Goal: Information Seeking & Learning: Check status

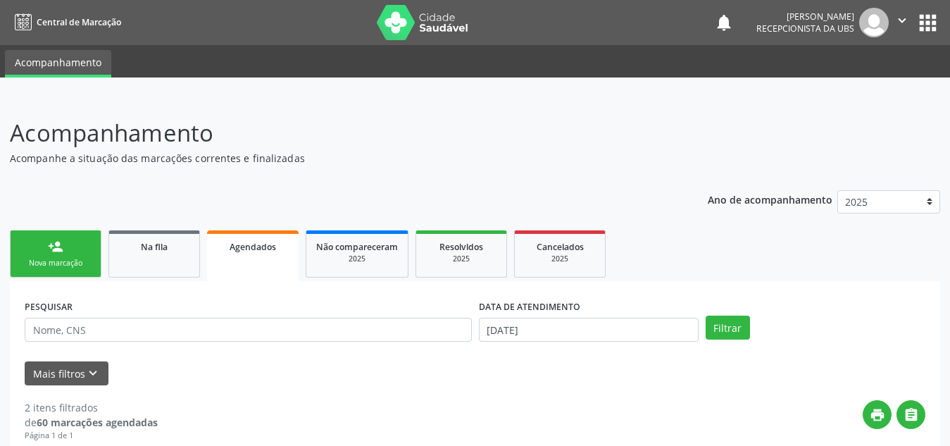
select select "9"
click at [580, 324] on input "[DATE]" at bounding box center [589, 330] width 220 height 24
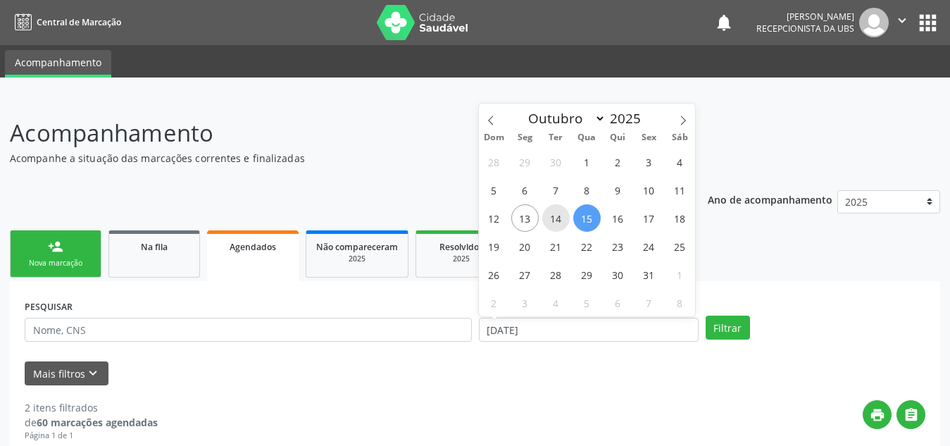
click at [563, 212] on span "14" at bounding box center [555, 217] width 27 height 27
type input "[DATE]"
click at [554, 219] on span "14" at bounding box center [555, 217] width 27 height 27
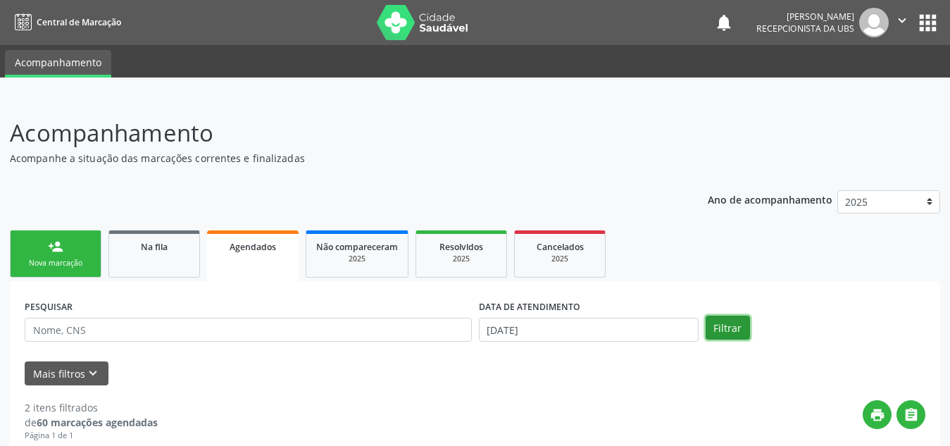
click at [739, 329] on button "Filtrar" at bounding box center [728, 327] width 44 height 24
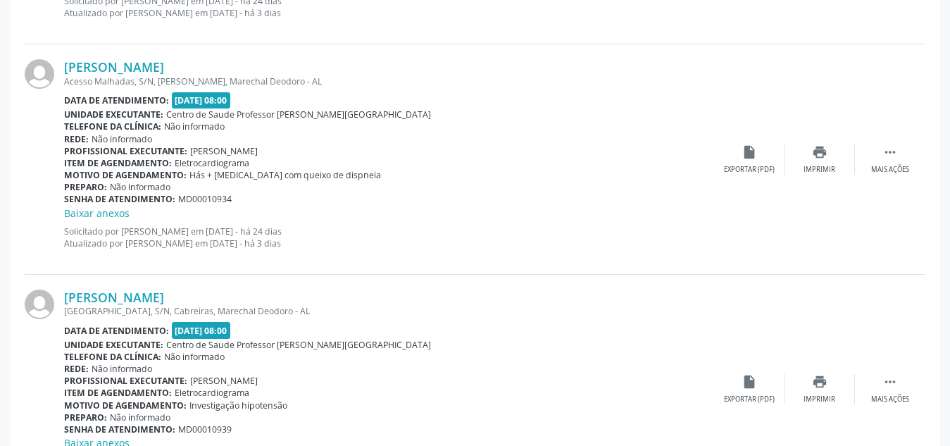
scroll to position [628, 0]
click at [86, 215] on link "Baixar anexos" at bounding box center [96, 211] width 65 height 13
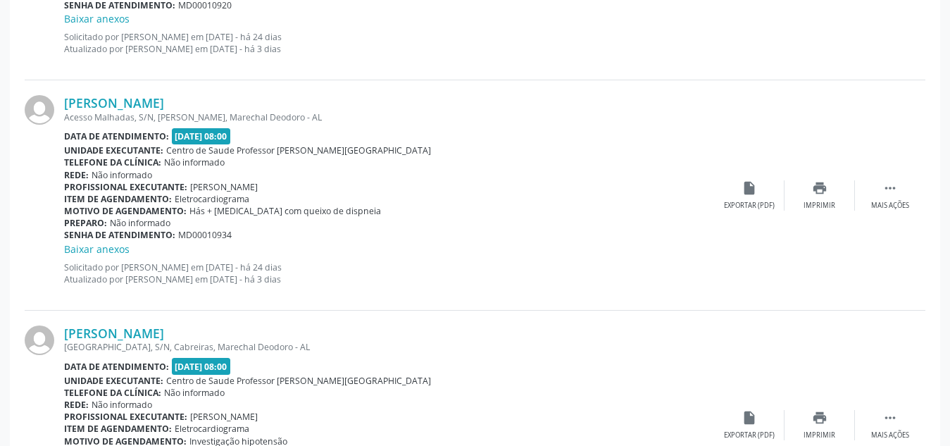
scroll to position [595, 0]
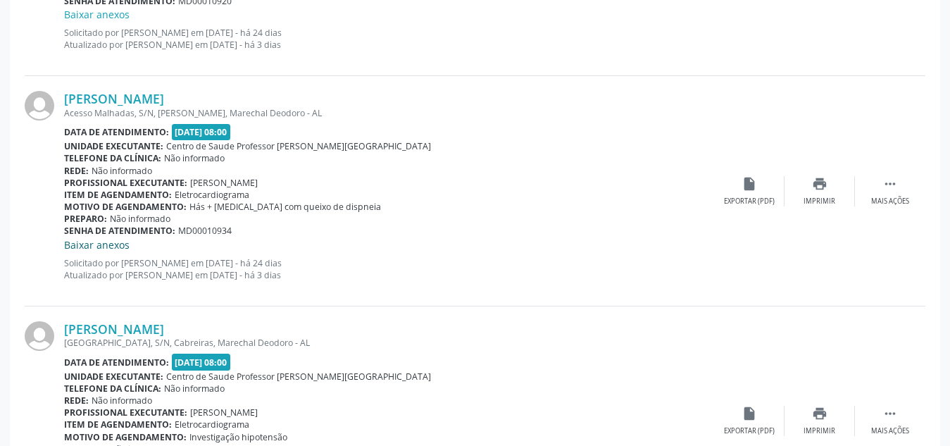
click at [113, 248] on link "Baixar anexos" at bounding box center [96, 244] width 65 height 13
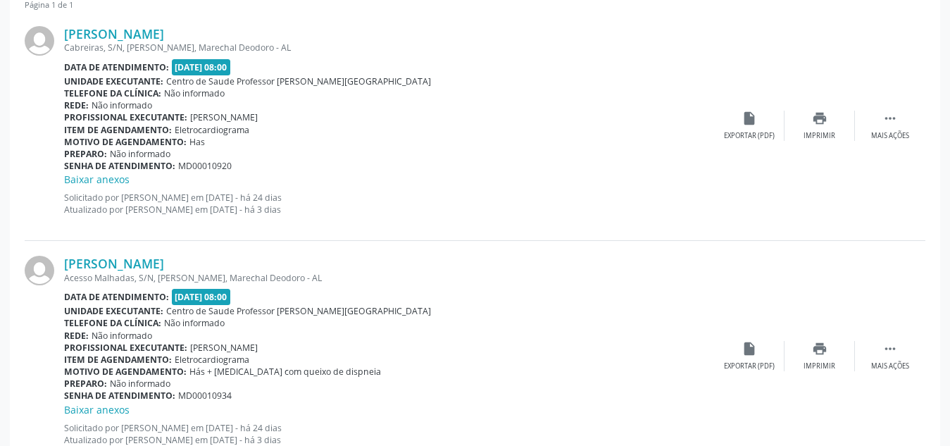
scroll to position [431, 0]
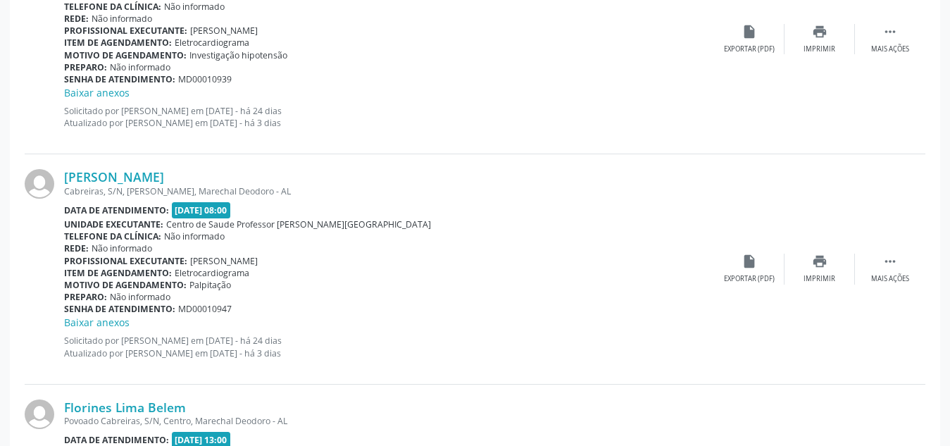
scroll to position [999, 0]
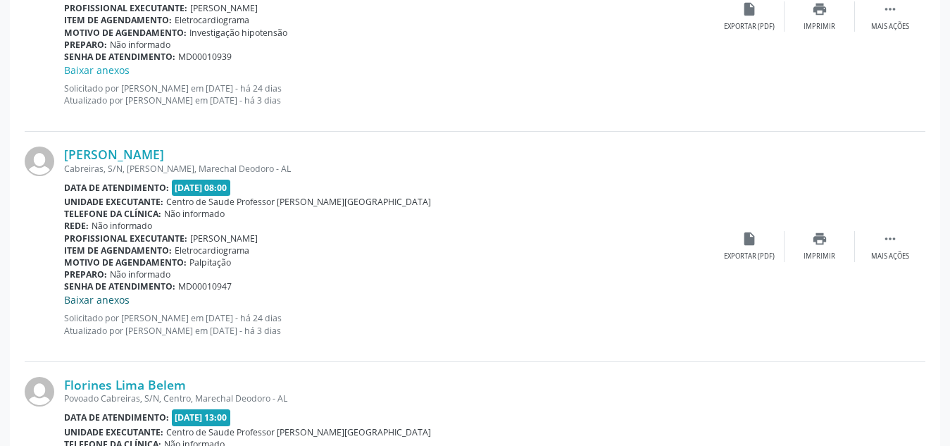
click at [121, 299] on link "Baixar anexos" at bounding box center [96, 299] width 65 height 13
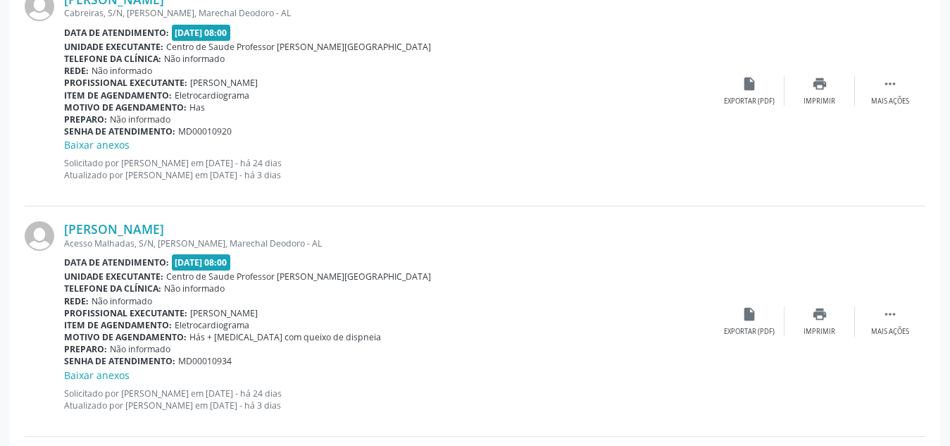
scroll to position [498, 0]
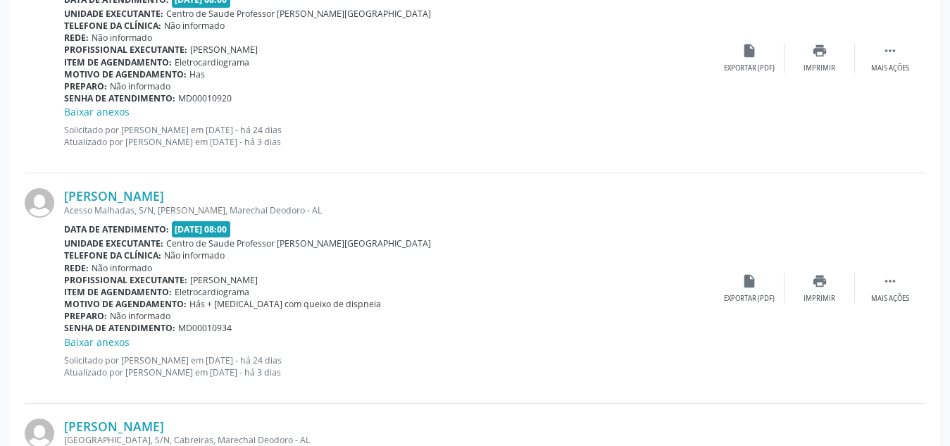
click at [865, 201] on div "[PERSON_NAME] Acesso Malhadas, S/N, [PERSON_NAME], Marechal Deodoro - AL Data d…" at bounding box center [475, 288] width 901 height 230
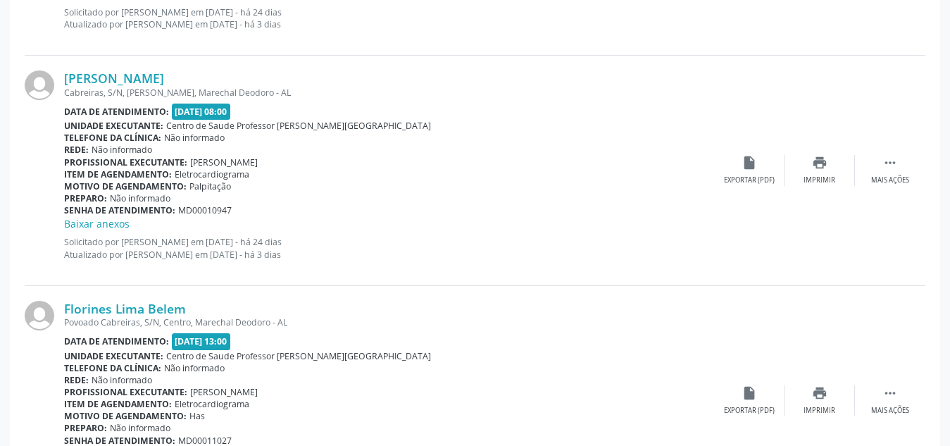
scroll to position [1076, 0]
click at [111, 223] on link "Baixar anexos" at bounding box center [96, 222] width 65 height 13
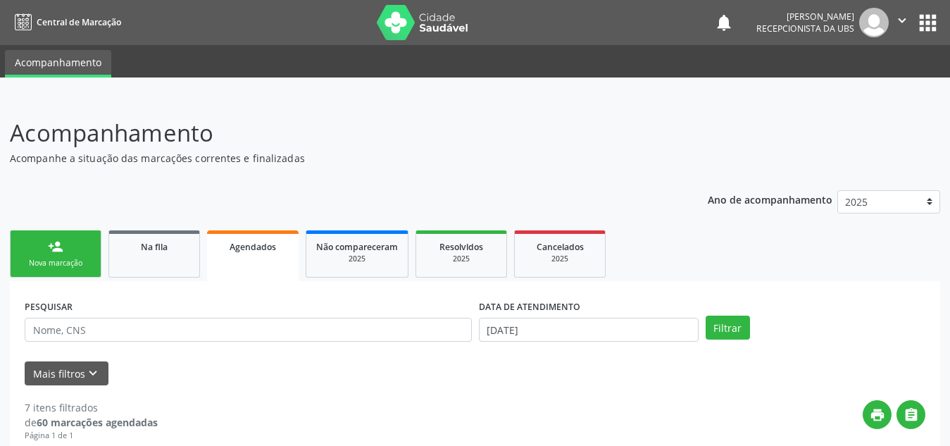
click at [865, 324] on div "Filtrar" at bounding box center [815, 327] width 227 height 24
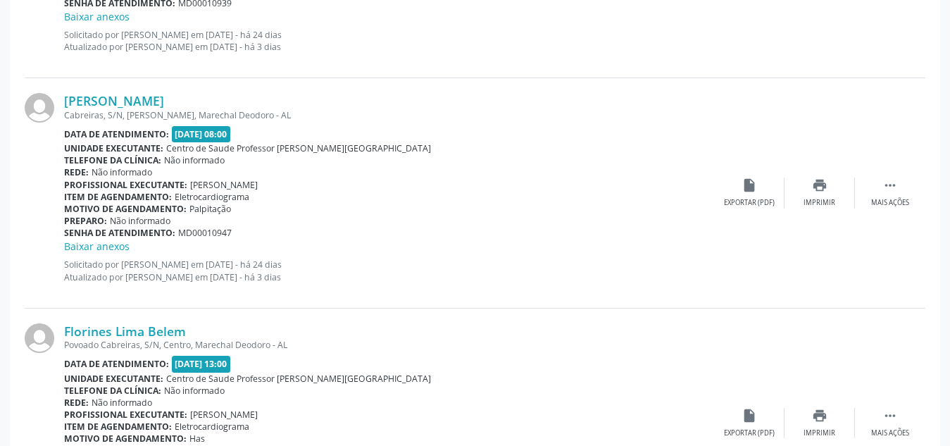
scroll to position [1053, 0]
click at [159, 102] on link "[PERSON_NAME]" at bounding box center [114, 99] width 100 height 15
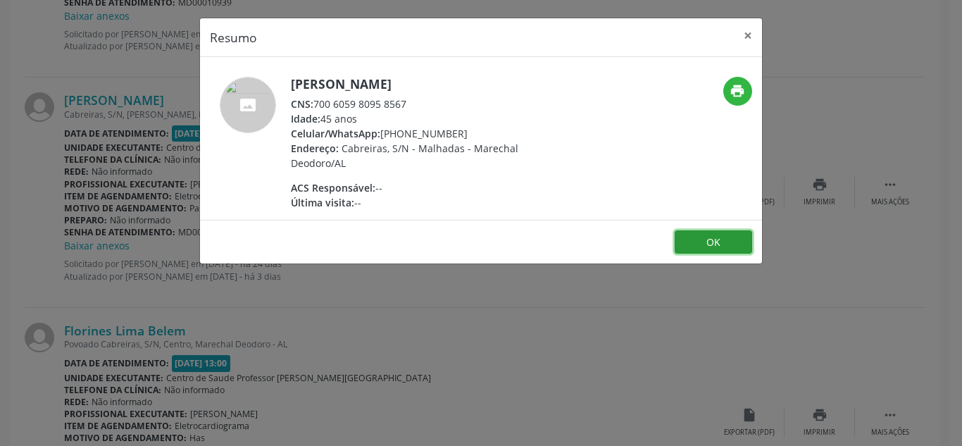
click at [699, 244] on button "OK" at bounding box center [713, 242] width 77 height 24
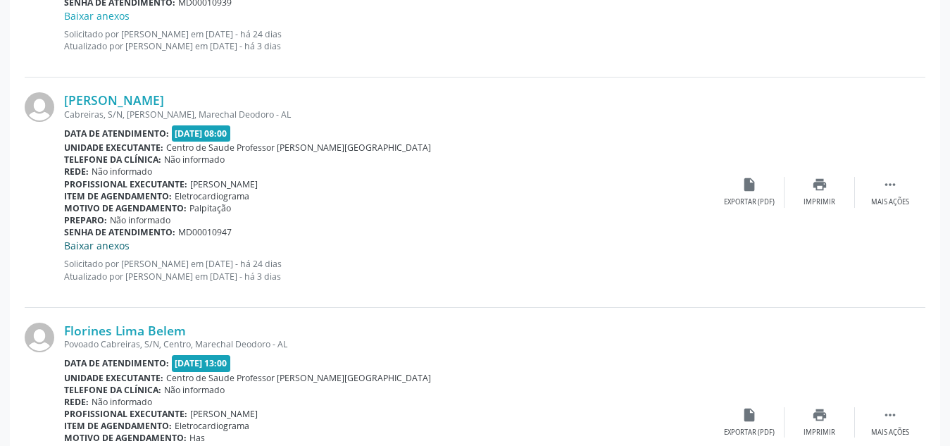
click at [96, 250] on link "Baixar anexos" at bounding box center [96, 245] width 65 height 13
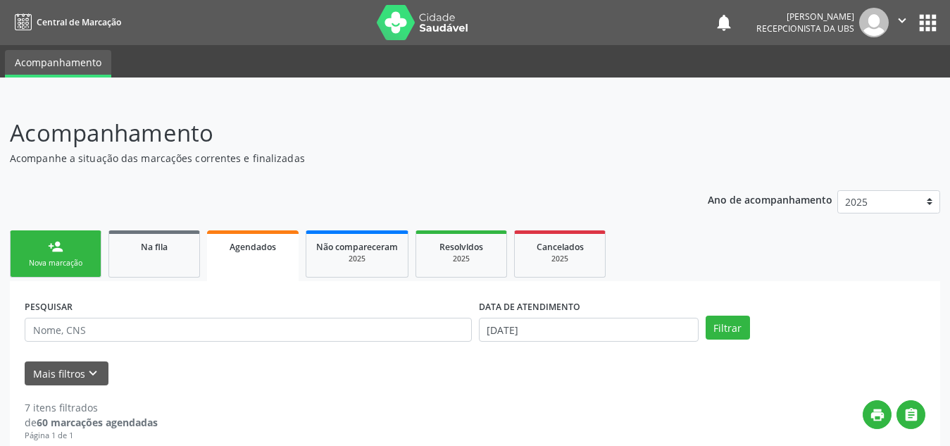
click at [882, 261] on ul "person_add Nova marcação Na fila Agendados Não compareceram 2025 Resolvidos 202…" at bounding box center [475, 254] width 930 height 54
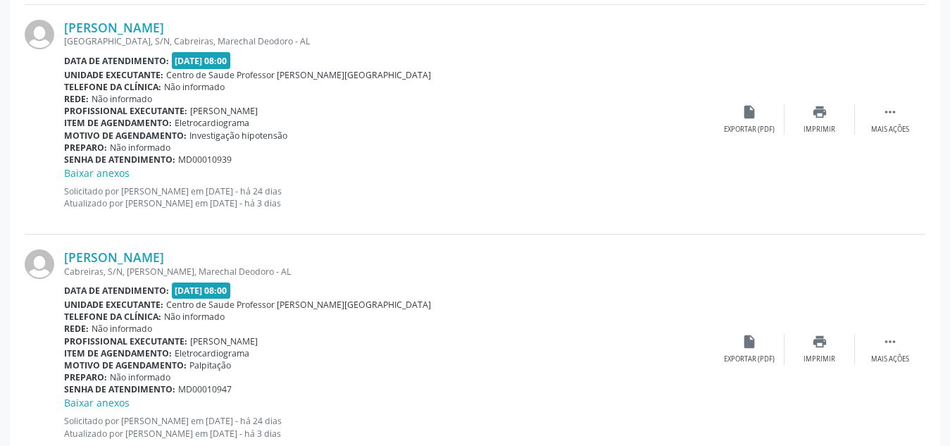
scroll to position [898, 0]
click at [164, 254] on link "[PERSON_NAME]" at bounding box center [114, 255] width 100 height 15
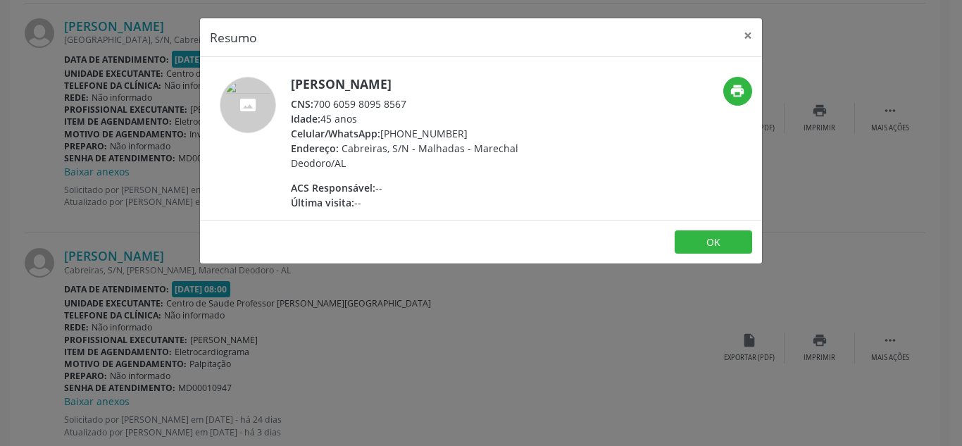
click at [444, 377] on div "Resumo × [PERSON_NAME] CNS: 700 6059 8095 8567 Idade: 45 anos Celular/WhatsApp:…" at bounding box center [481, 223] width 962 height 446
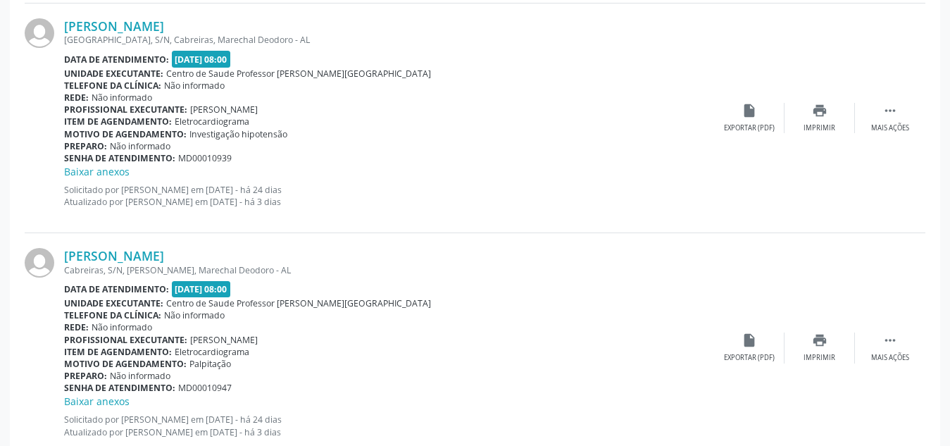
click at [838, 275] on div "[PERSON_NAME] Cabreiras, S/N, [PERSON_NAME], Marechal Deodoro - AL Data de aten…" at bounding box center [475, 348] width 901 height 230
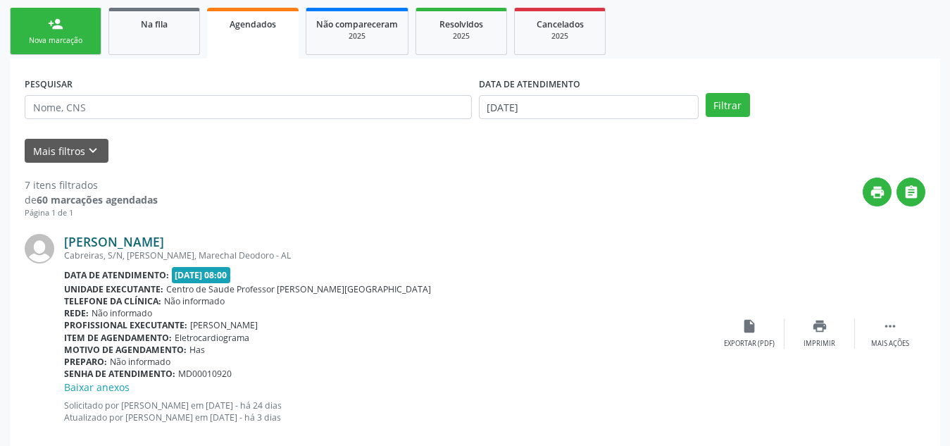
scroll to position [252, 0]
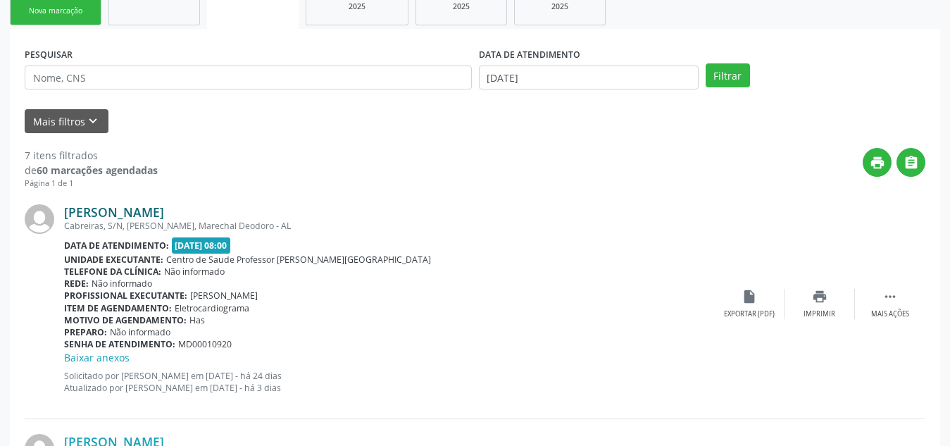
click at [164, 213] on link "[PERSON_NAME]" at bounding box center [114, 211] width 100 height 15
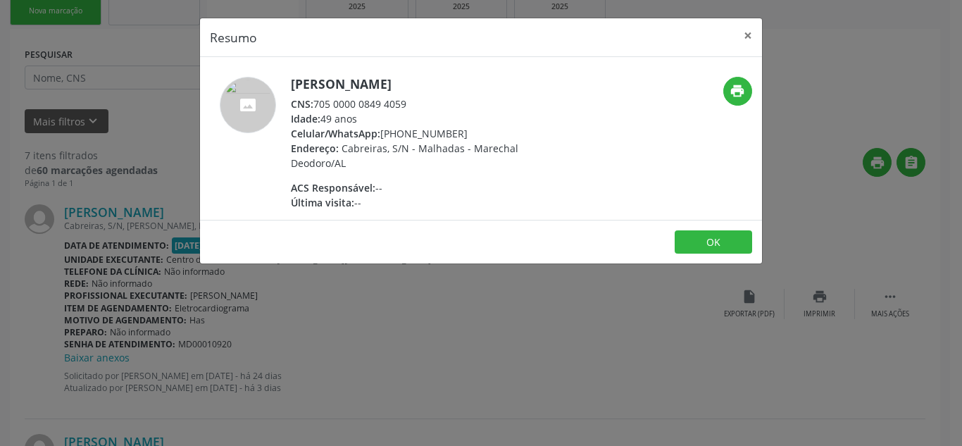
drag, startPoint x: 458, startPoint y: 137, endPoint x: 423, endPoint y: 137, distance: 35.9
click at [423, 137] on div "Celular/WhatsApp: [PHONE_NUMBER]" at bounding box center [428, 133] width 274 height 15
drag, startPoint x: 463, startPoint y: 134, endPoint x: 381, endPoint y: 131, distance: 81.7
click at [381, 131] on div "Celular/WhatsApp: [PHONE_NUMBER]" at bounding box center [428, 133] width 274 height 15
copy div "[PHONE_NUMBER]"
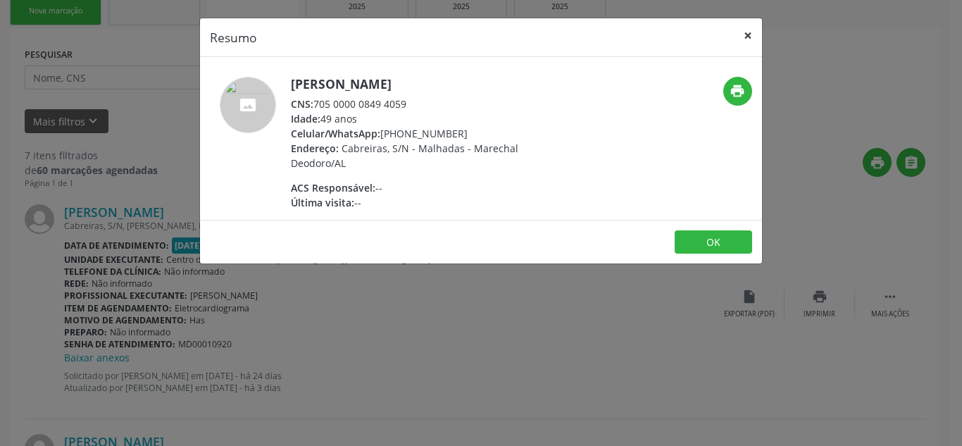
click at [739, 39] on button "×" at bounding box center [748, 35] width 28 height 35
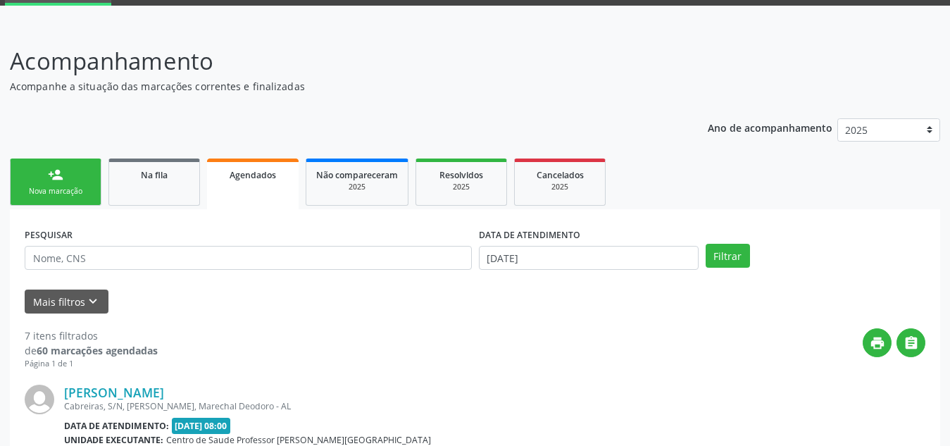
scroll to position [68, 0]
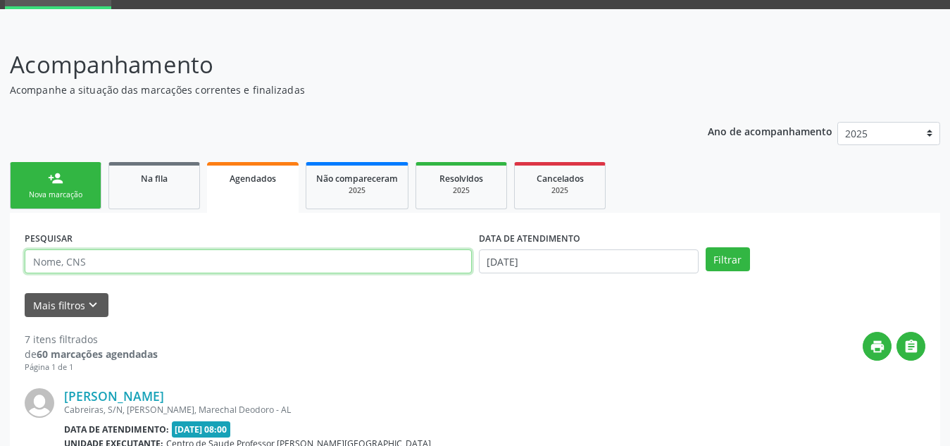
click at [153, 268] on input "text" at bounding box center [248, 261] width 447 height 24
type input "[PERSON_NAME]"
click at [706, 247] on button "Filtrar" at bounding box center [728, 259] width 44 height 24
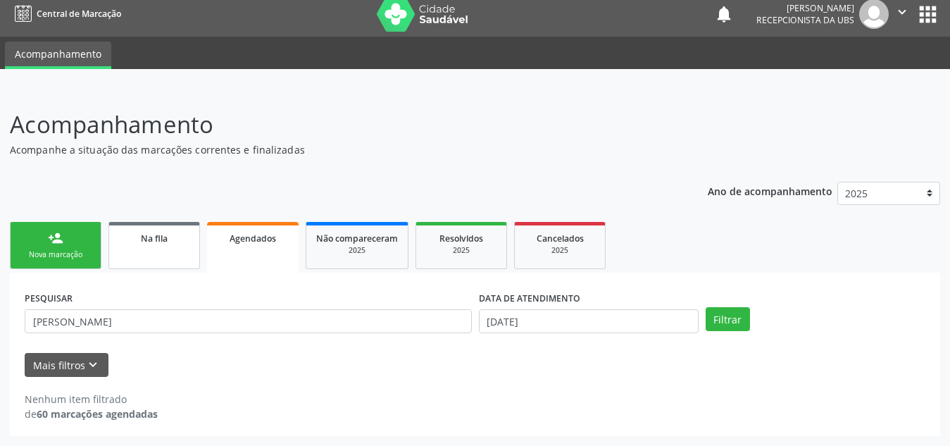
scroll to position [8, 0]
click at [157, 242] on span "Na fila" at bounding box center [154, 238] width 27 height 12
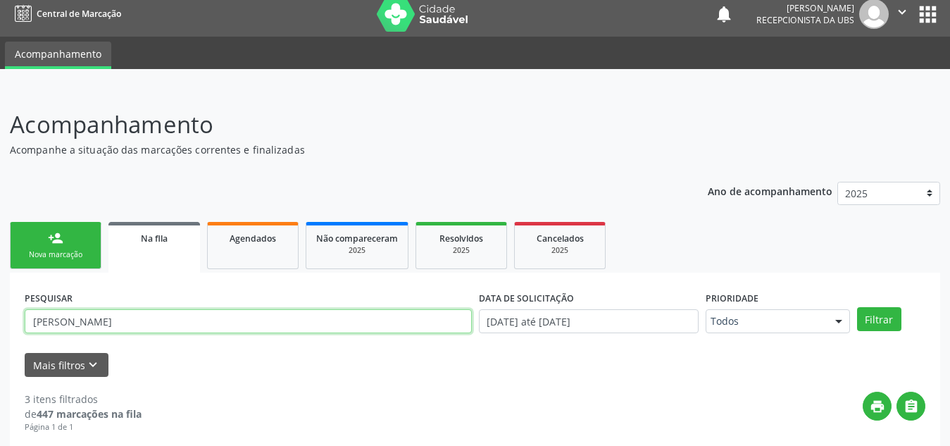
drag, startPoint x: 176, startPoint y: 321, endPoint x: 0, endPoint y: 311, distance: 176.4
type input "[PERSON_NAME]"
click at [857, 307] on button "Filtrar" at bounding box center [879, 319] width 44 height 24
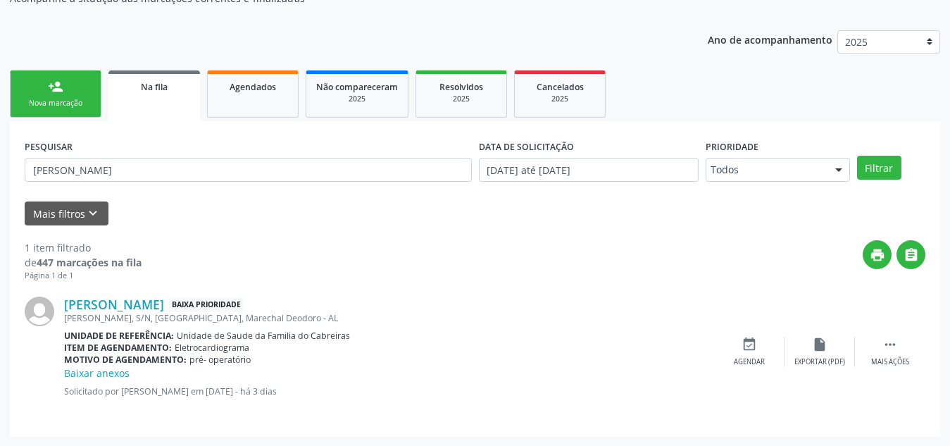
scroll to position [161, 0]
click at [235, 96] on link "Agendados" at bounding box center [253, 93] width 92 height 47
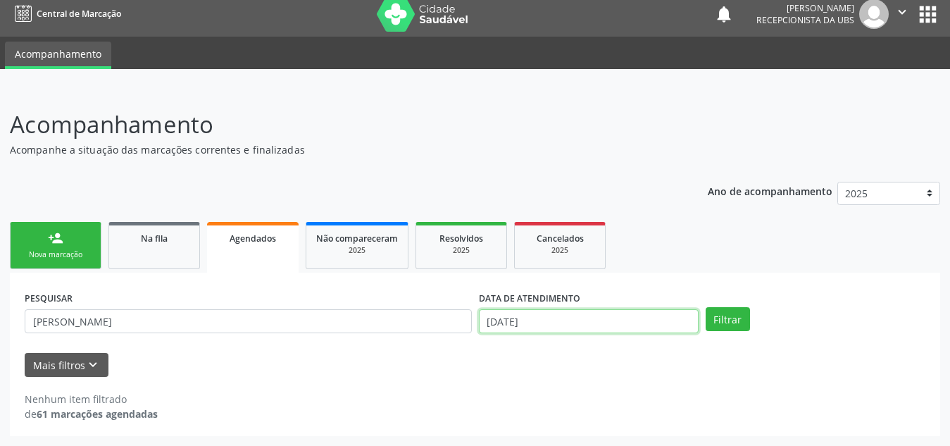
scroll to position [96, 0]
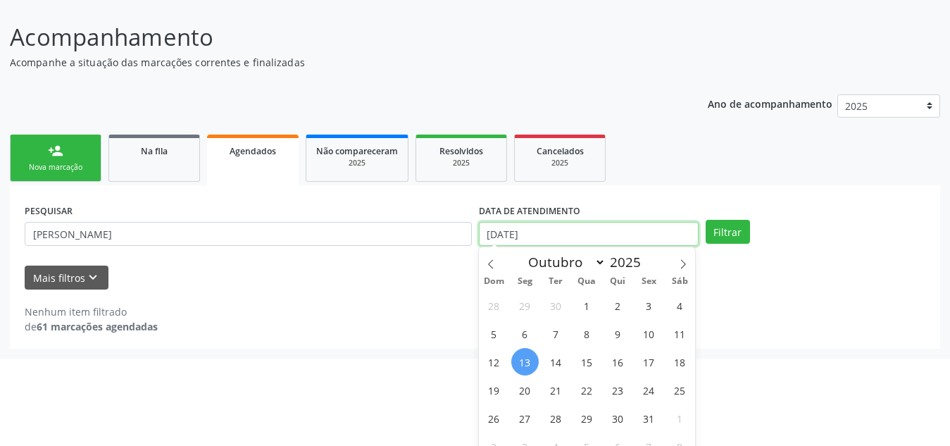
click at [525, 320] on body "Central de Marcação notifications [PERSON_NAME] Recepcionista da UBS  Configur…" at bounding box center [475, 127] width 950 height 446
click at [526, 361] on span "13" at bounding box center [524, 361] width 27 height 27
type input "[DATE]"
click at [527, 356] on span "13" at bounding box center [524, 361] width 27 height 27
select select "9"
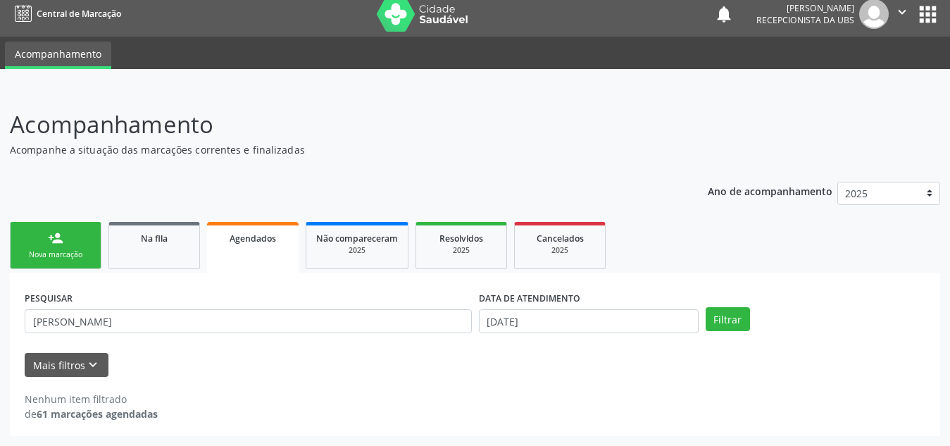
scroll to position [8, 0]
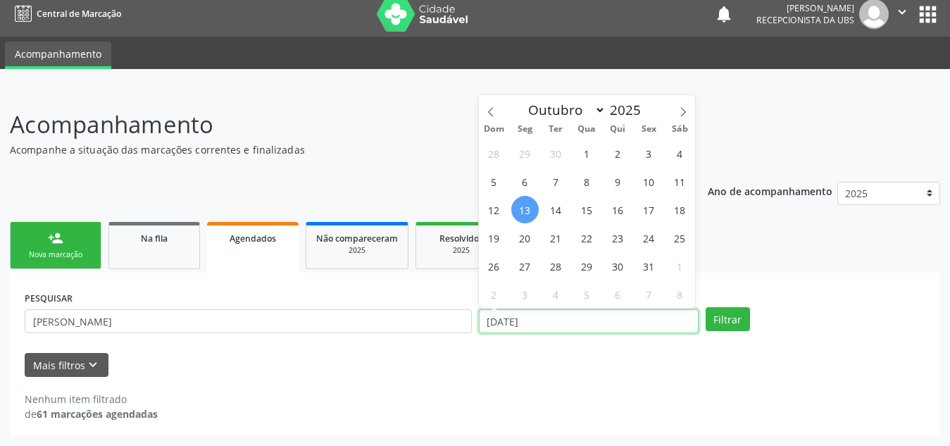
click at [549, 325] on input "[DATE]" at bounding box center [589, 321] width 220 height 24
click at [553, 205] on span "14" at bounding box center [555, 209] width 27 height 27
type input "[DATE]"
click at [553, 205] on span "14" at bounding box center [555, 209] width 27 height 27
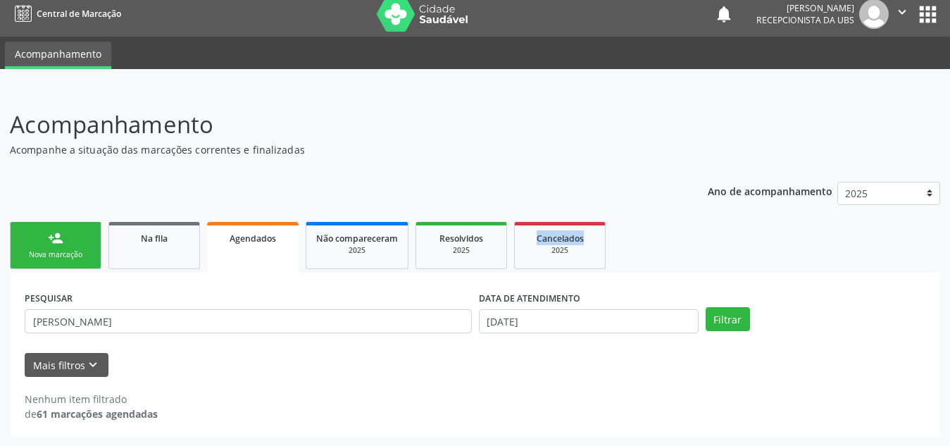
click at [553, 205] on div "Ano de acompanhamento 2025 person_add Nova marcação Na fila Agendados Não compa…" at bounding box center [475, 304] width 930 height 265
click at [734, 326] on button "Filtrar" at bounding box center [728, 319] width 44 height 24
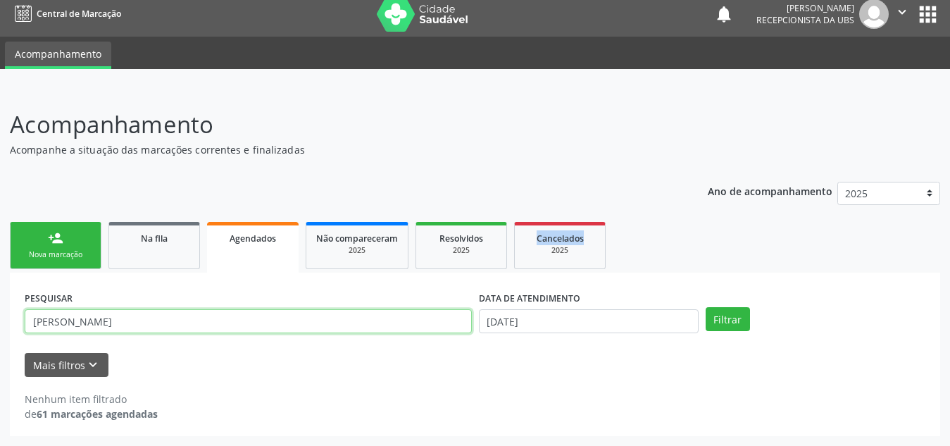
click at [286, 313] on input "[PERSON_NAME]" at bounding box center [248, 321] width 447 height 24
type input "m"
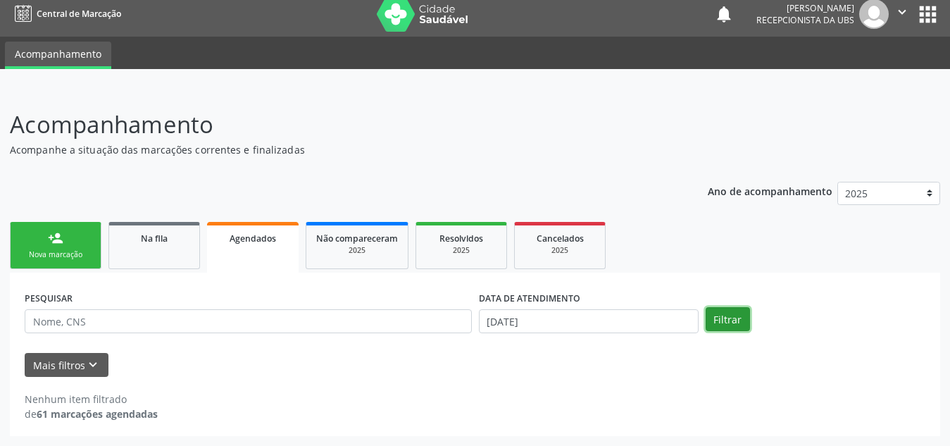
click at [712, 319] on button "Filtrar" at bounding box center [728, 319] width 44 height 24
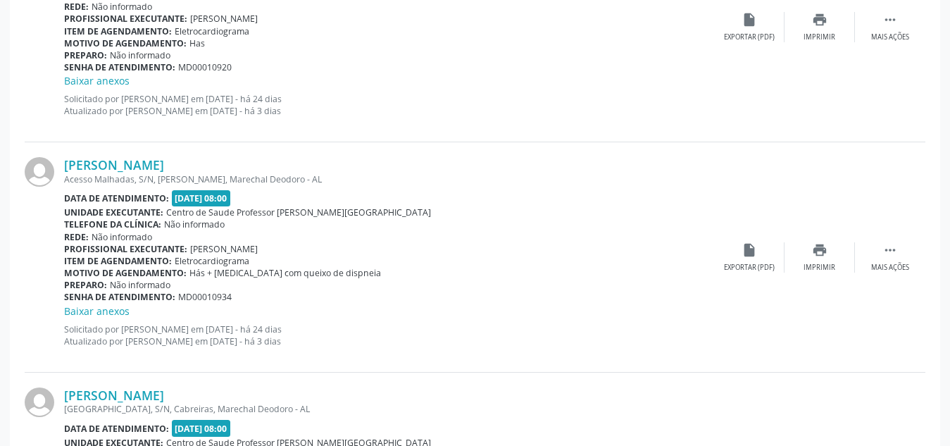
scroll to position [530, 0]
click at [635, 315] on div "Baixar anexos" at bounding box center [389, 310] width 650 height 15
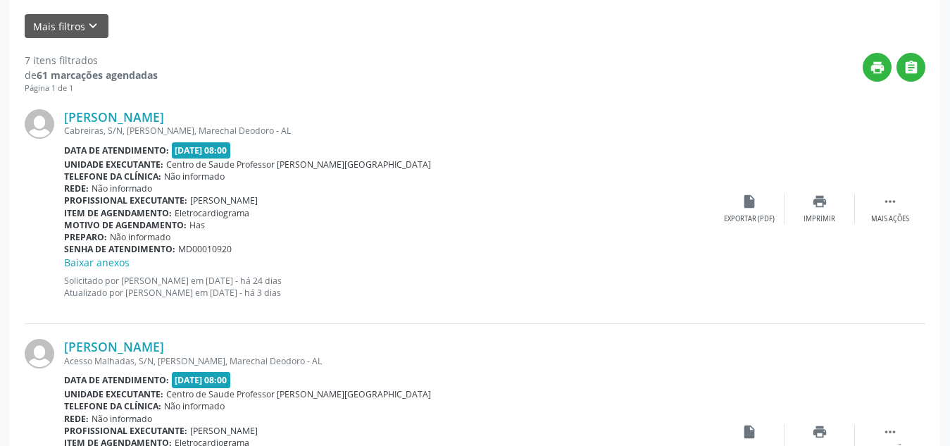
scroll to position [346, 0]
click at [581, 308] on div "[PERSON_NAME] Cabreiras, S/N, [PERSON_NAME], Marechal Deodoro - AL Data de aten…" at bounding box center [389, 209] width 650 height 199
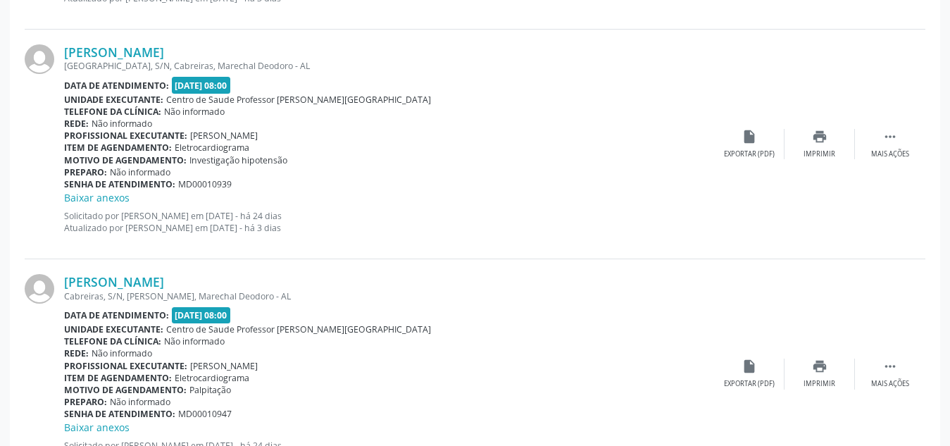
scroll to position [873, 0]
click at [164, 50] on link "[PERSON_NAME]" at bounding box center [114, 51] width 100 height 15
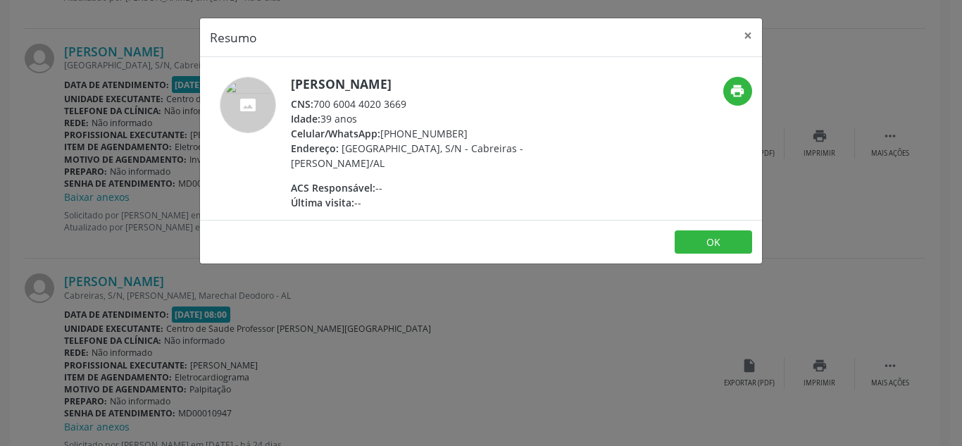
drag, startPoint x: 468, startPoint y: 133, endPoint x: 382, endPoint y: 136, distance: 86.0
click at [382, 136] on div "Celular/WhatsApp: [PHONE_NUMBER]" at bounding box center [428, 133] width 274 height 15
click at [413, 129] on div "Celular/WhatsApp: [PHONE_NUMBER]" at bounding box center [428, 133] width 274 height 15
drag, startPoint x: 457, startPoint y: 134, endPoint x: 381, endPoint y: 133, distance: 76.1
click at [381, 133] on div "Celular/WhatsApp: [PHONE_NUMBER]" at bounding box center [428, 133] width 274 height 15
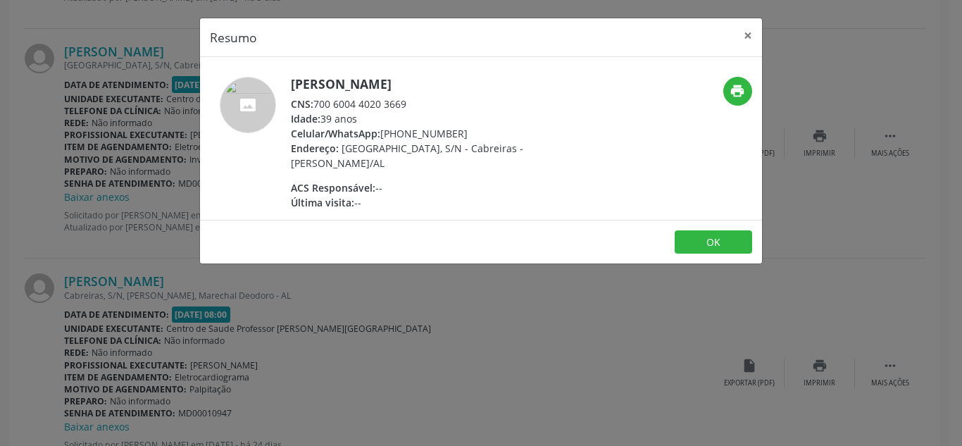
click at [380, 133] on span "Celular/WhatsApp:" at bounding box center [335, 133] width 89 height 13
click at [458, 130] on div "Celular/WhatsApp: [PHONE_NUMBER]" at bounding box center [428, 133] width 274 height 15
drag, startPoint x: 458, startPoint y: 130, endPoint x: 382, endPoint y: 133, distance: 76.8
click at [382, 133] on div "Celular/WhatsApp: [PHONE_NUMBER]" at bounding box center [428, 133] width 274 height 15
copy div "[PHONE_NUMBER]"
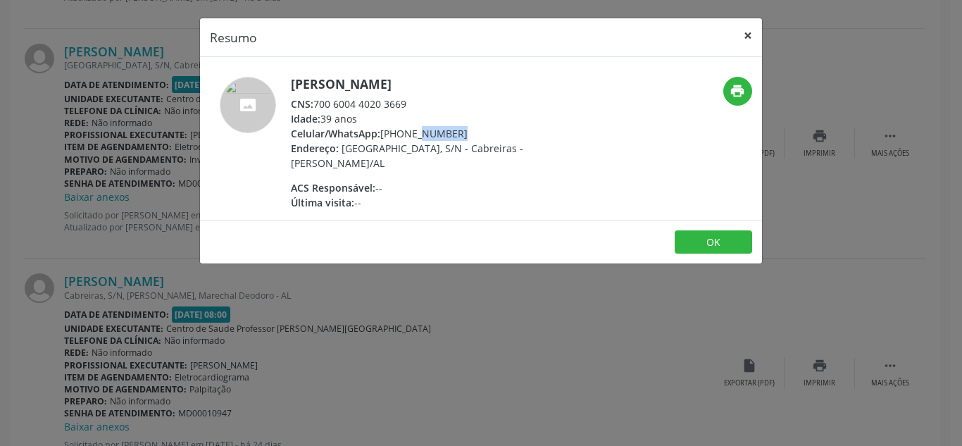
click at [747, 38] on button "×" at bounding box center [748, 35] width 28 height 35
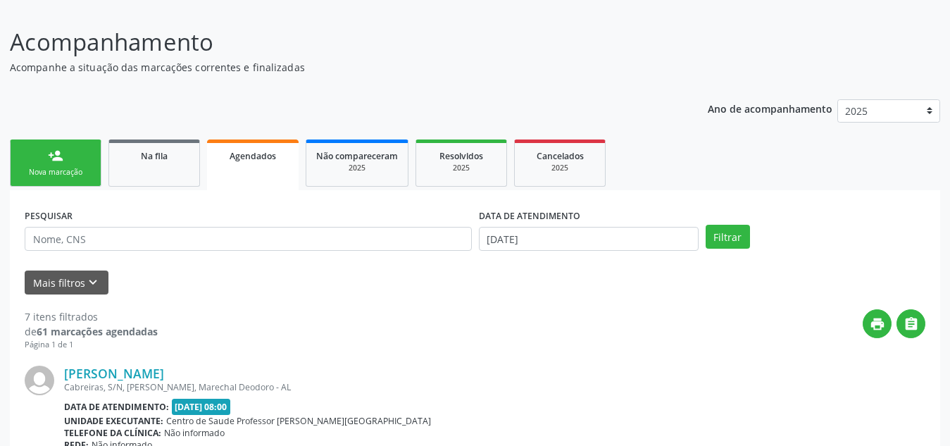
scroll to position [0, 0]
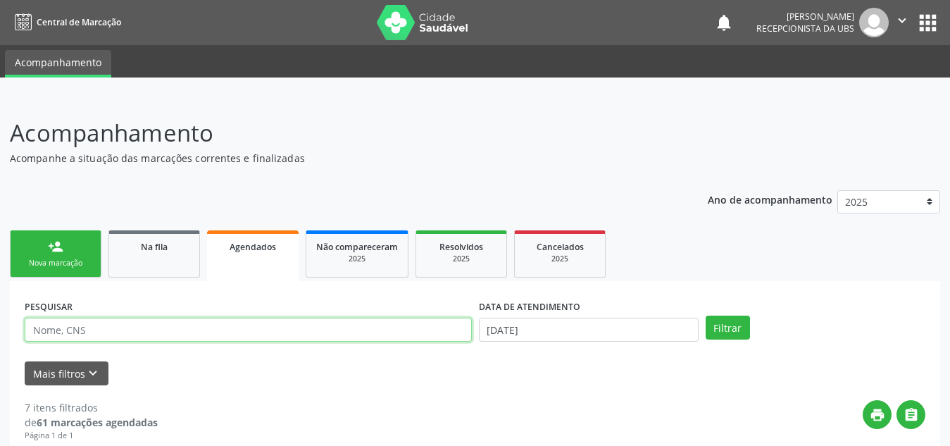
click at [110, 332] on input "text" at bounding box center [248, 330] width 447 height 24
click at [706, 315] on button "Filtrar" at bounding box center [728, 327] width 44 height 24
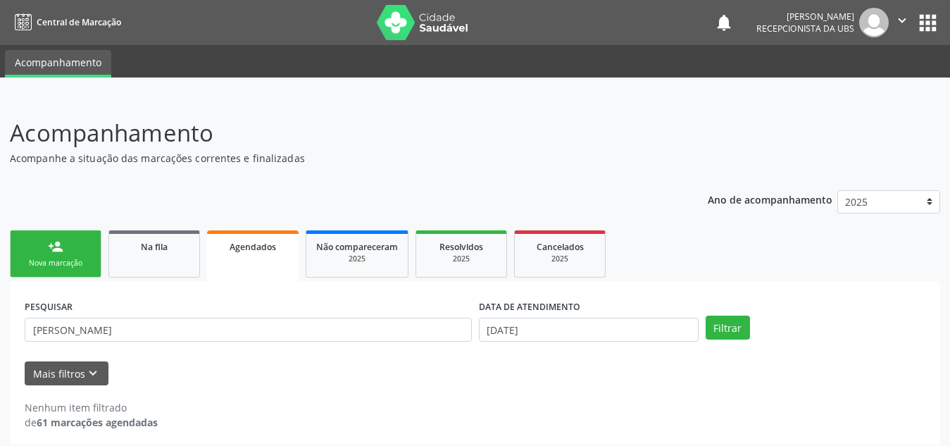
scroll to position [8, 0]
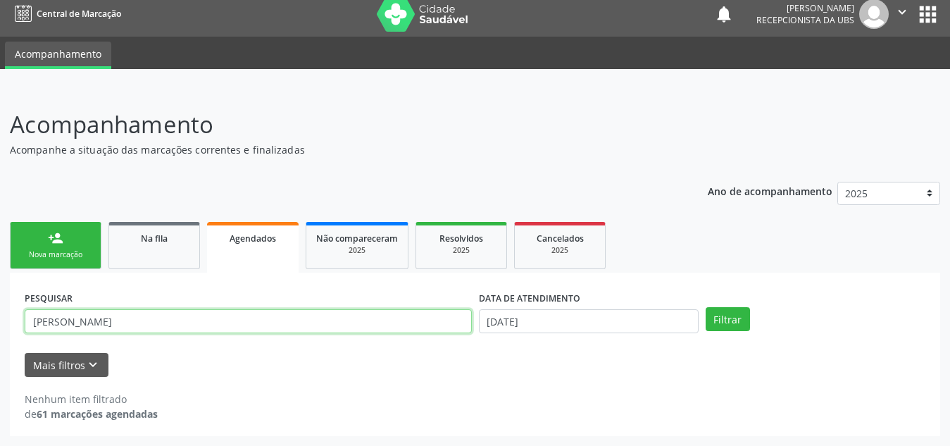
click at [396, 329] on input "[PERSON_NAME]" at bounding box center [248, 321] width 447 height 24
type input "[PERSON_NAME]"
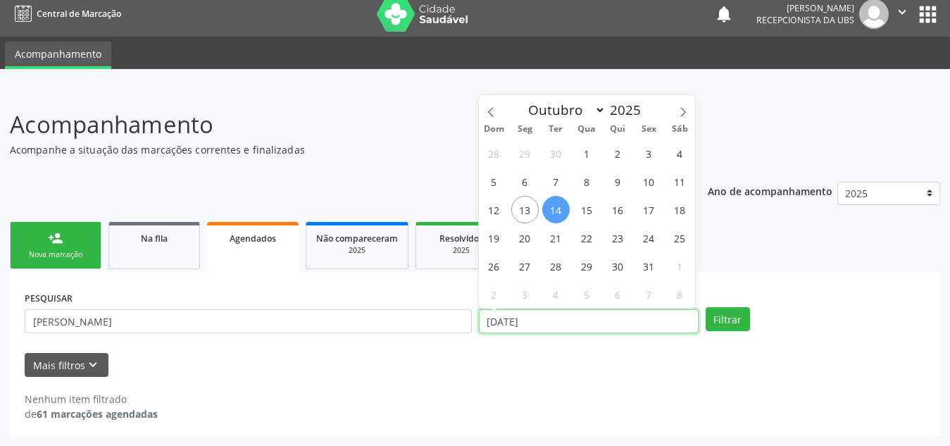
click at [562, 320] on input "[DATE]" at bounding box center [589, 321] width 220 height 24
click at [581, 158] on span "1" at bounding box center [586, 152] width 27 height 27
type input "01/10/2025"
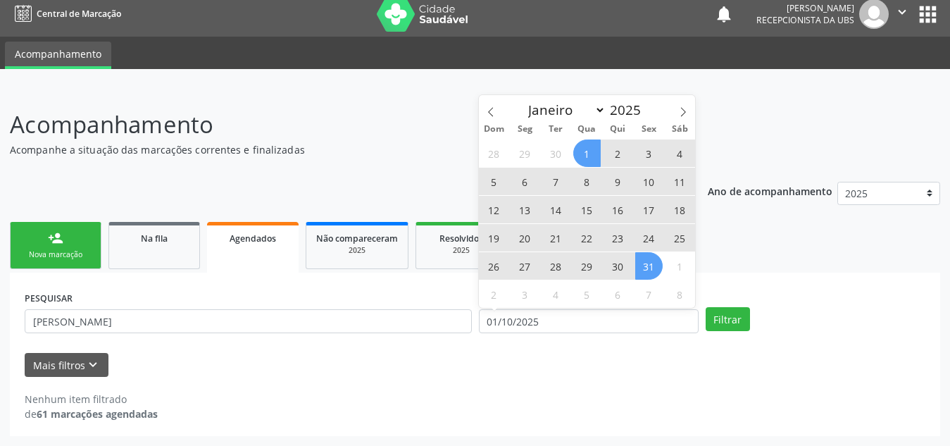
click at [653, 273] on span "31" at bounding box center [648, 265] width 27 height 27
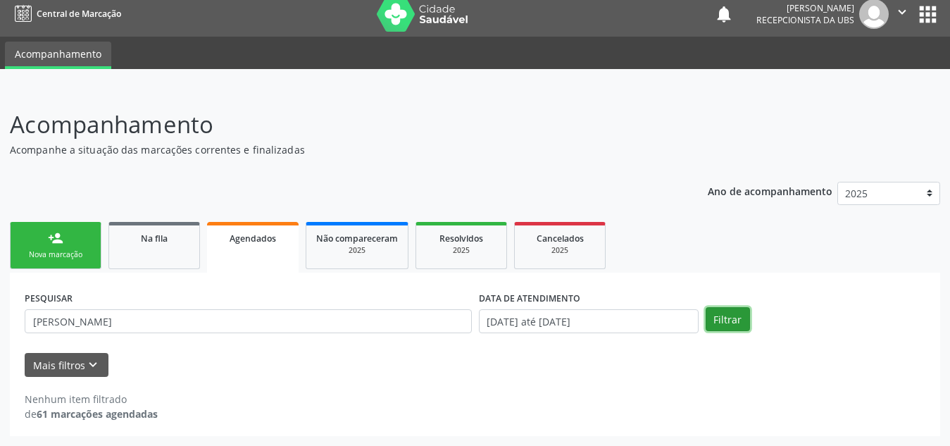
click at [717, 313] on button "Filtrar" at bounding box center [728, 319] width 44 height 24
click at [161, 240] on span "Na fila" at bounding box center [154, 238] width 27 height 12
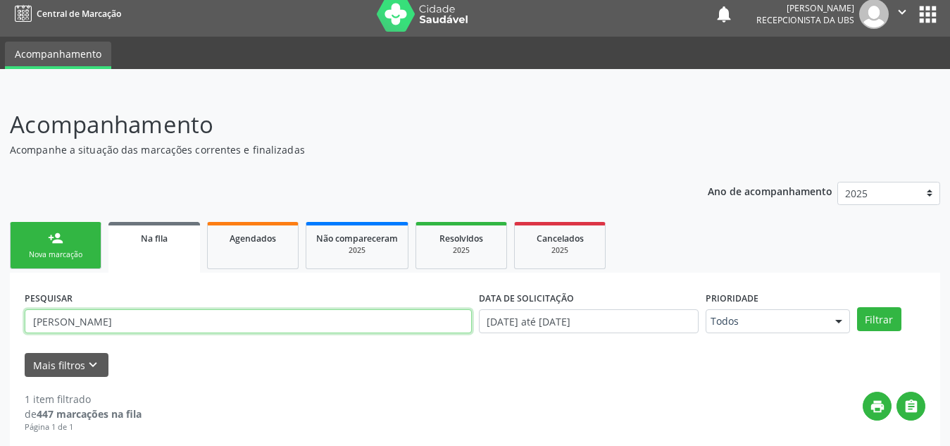
click at [203, 327] on input "[PERSON_NAME]" at bounding box center [248, 321] width 447 height 24
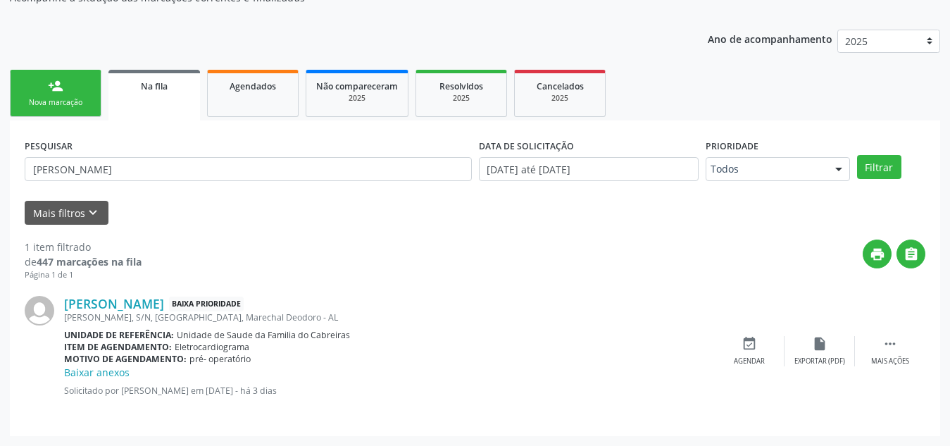
click at [115, 373] on link "Baixar anexos" at bounding box center [96, 371] width 65 height 13
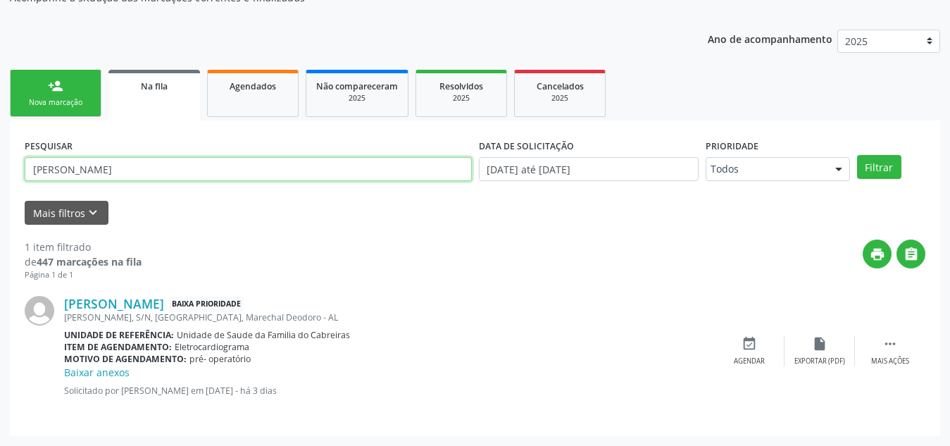
click at [125, 169] on input "[PERSON_NAME]" at bounding box center [248, 169] width 447 height 24
